Goal: Information Seeking & Learning: Learn about a topic

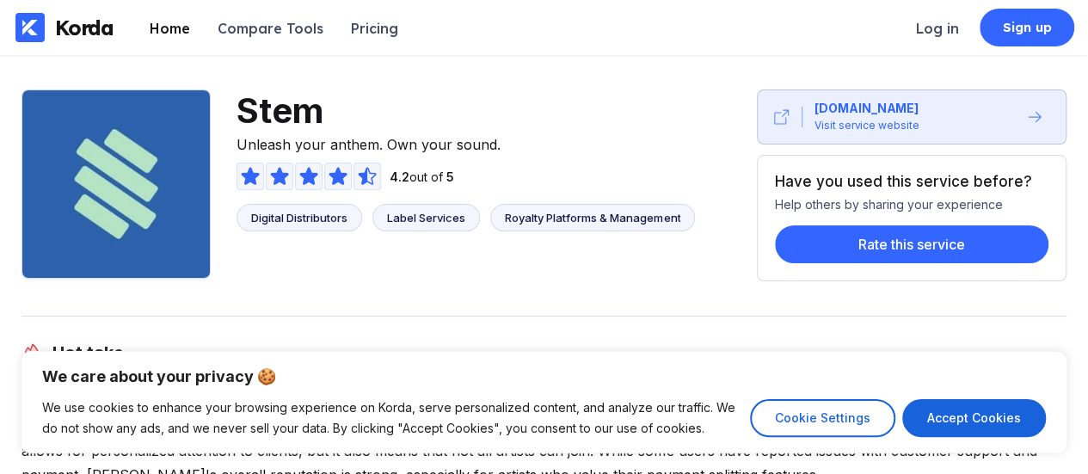
click at [166, 28] on div "Home" at bounding box center [170, 28] width 40 height 17
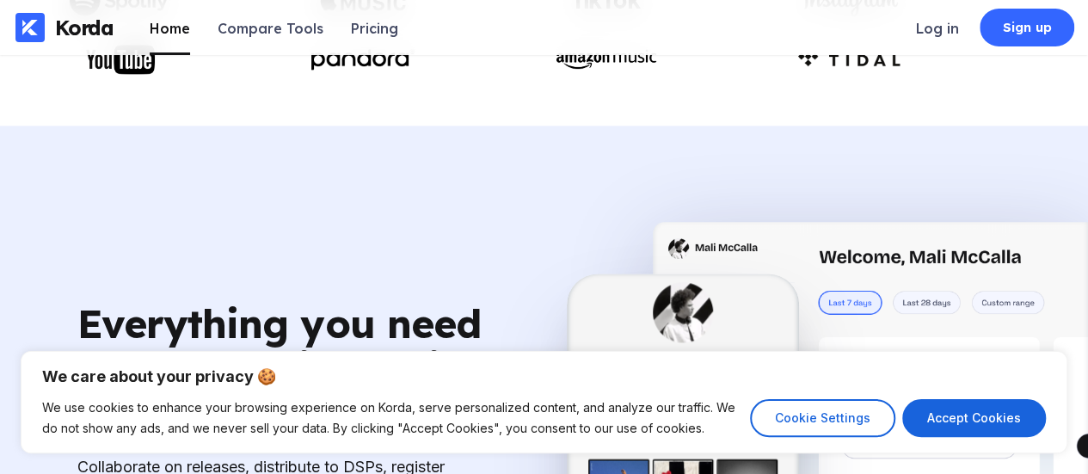
scroll to position [1032, 0]
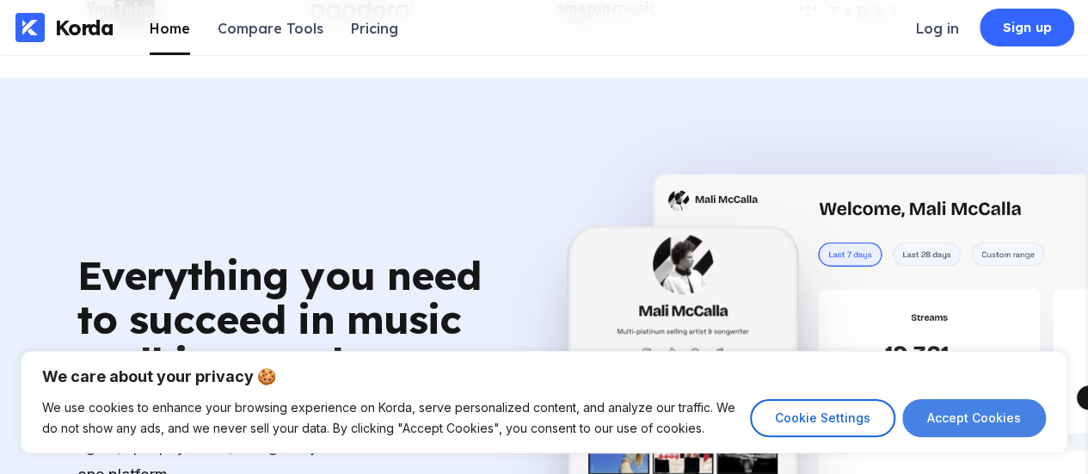
click at [977, 422] on button "Accept Cookies" at bounding box center [975, 418] width 144 height 38
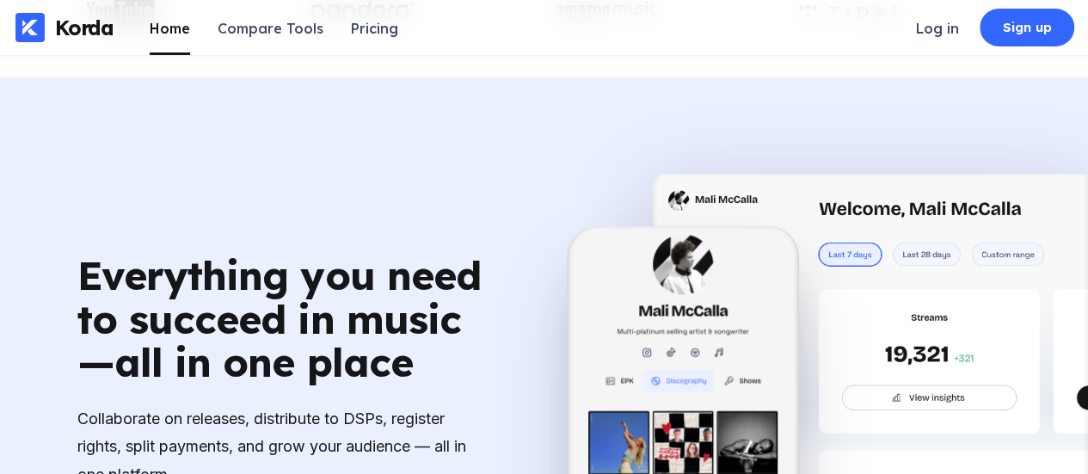
checkbox input "true"
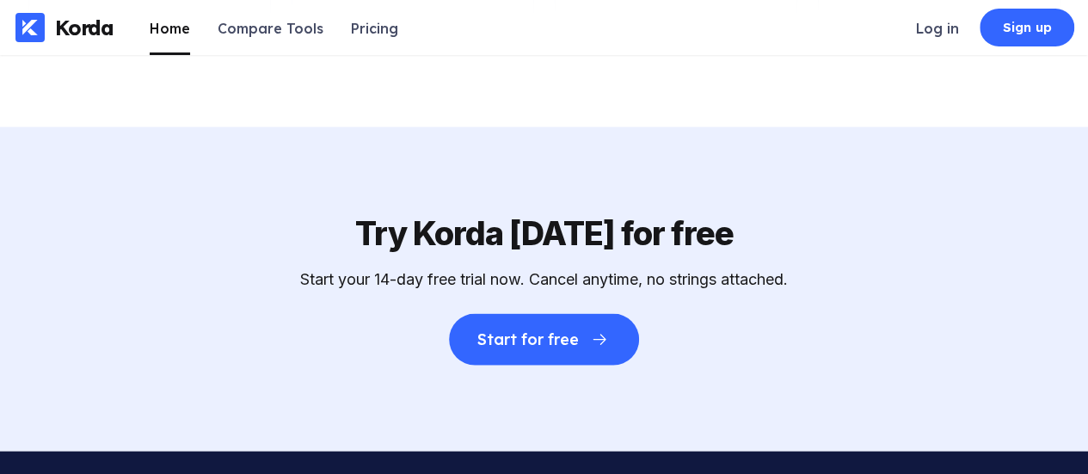
scroll to position [4990, 0]
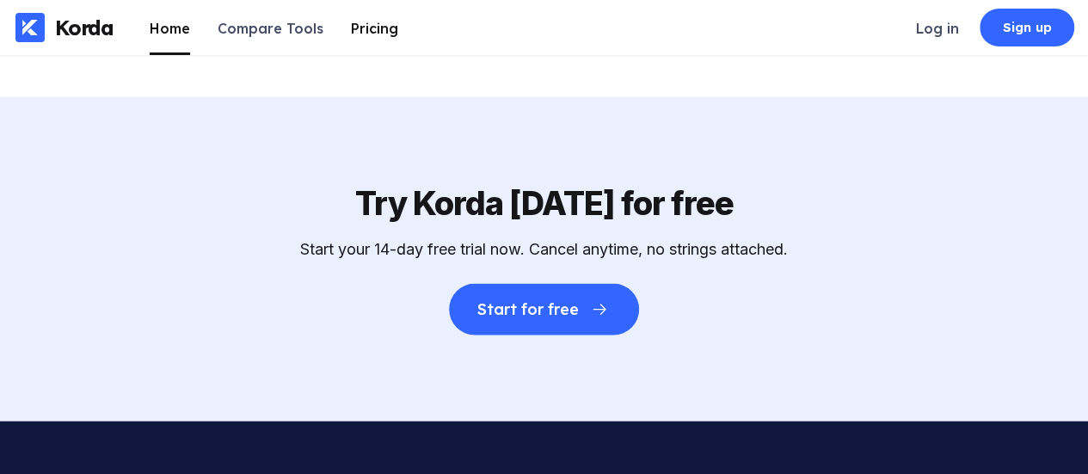
click at [372, 23] on div "Pricing" at bounding box center [374, 28] width 47 height 17
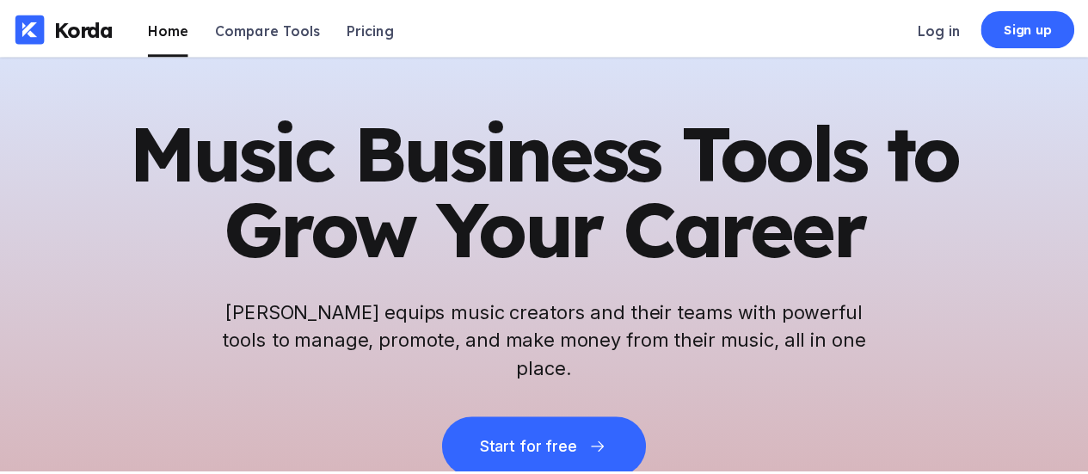
scroll to position [4990, 0]
